Goal: Information Seeking & Learning: Check status

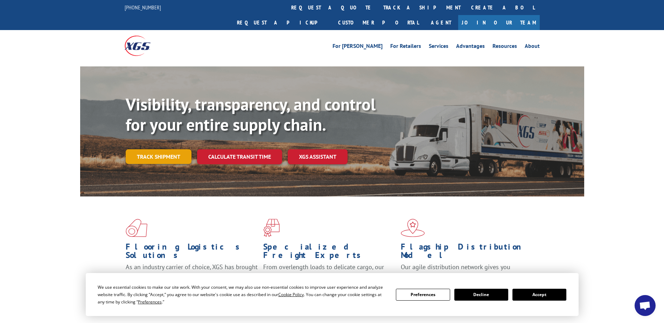
click at [162, 149] on link "Track shipment" at bounding box center [159, 156] width 66 height 15
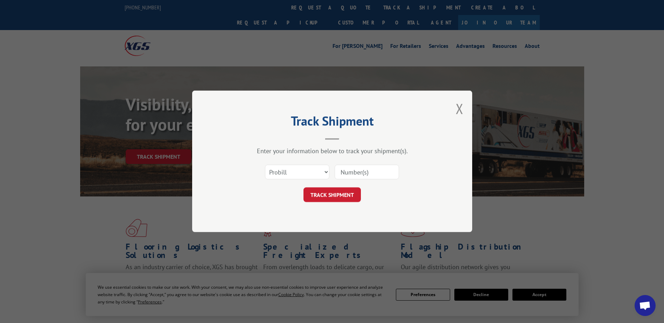
click at [359, 170] on input at bounding box center [367, 172] width 64 height 15
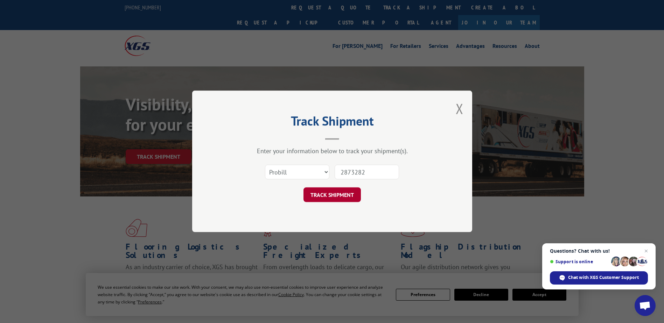
type input "2873282"
click at [311, 191] on button "TRACK SHIPMENT" at bounding box center [332, 195] width 57 height 15
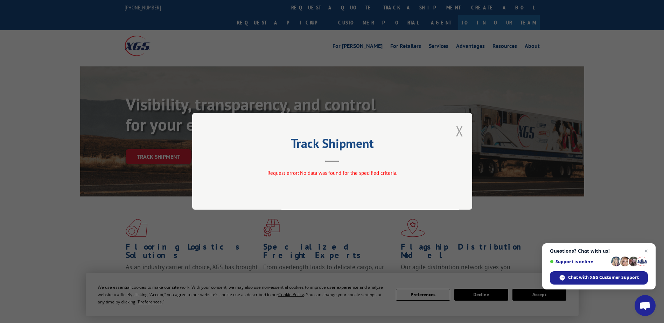
click at [459, 130] on button "Close modal" at bounding box center [460, 131] width 8 height 19
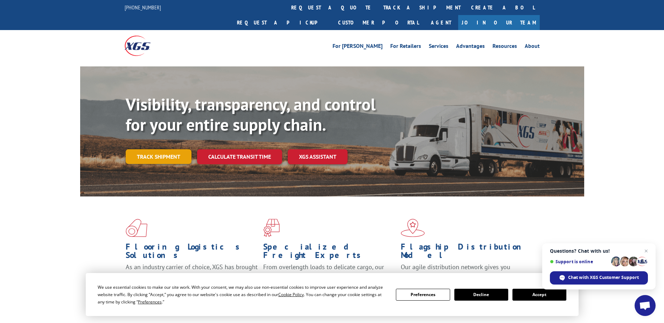
click at [164, 149] on link "Track shipment" at bounding box center [159, 156] width 66 height 15
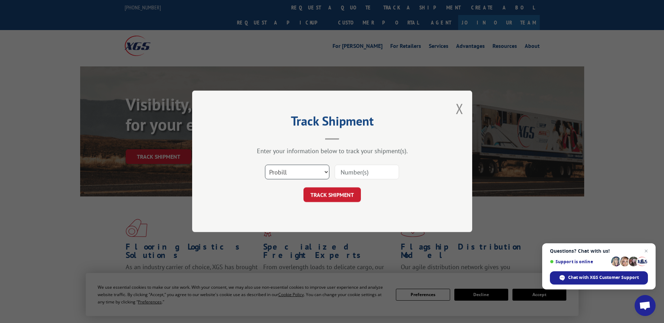
click at [320, 169] on select "Select category... Probill BOL PO" at bounding box center [297, 172] width 64 height 15
select select "bol"
click at [265, 165] on select "Select category... Probill BOL PO" at bounding box center [297, 172] width 64 height 15
click at [367, 171] on input at bounding box center [367, 172] width 64 height 15
type input "2873282"
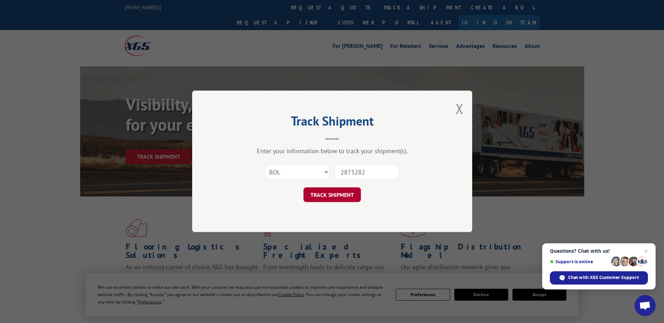
click at [332, 197] on button "TRACK SHIPMENT" at bounding box center [332, 195] width 57 height 15
